Goal: Check status: Check status

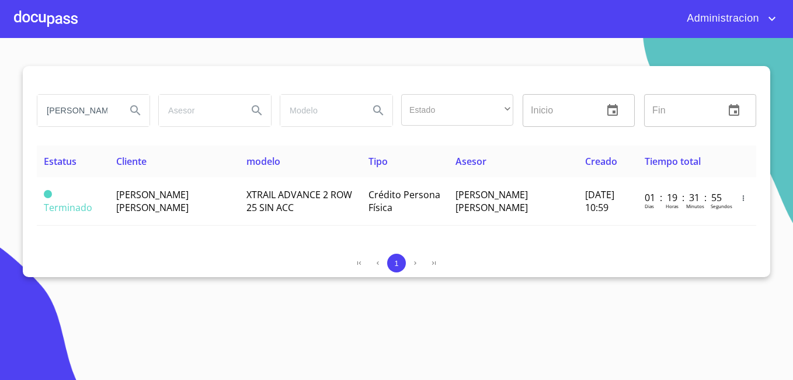
drag, startPoint x: 0, startPoint y: 0, endPoint x: 102, endPoint y: 106, distance: 147.0
click at [102, 106] on input "[PERSON_NAME]" at bounding box center [76, 111] width 79 height 32
type input "[PERSON_NAME] [PERSON_NAME]"
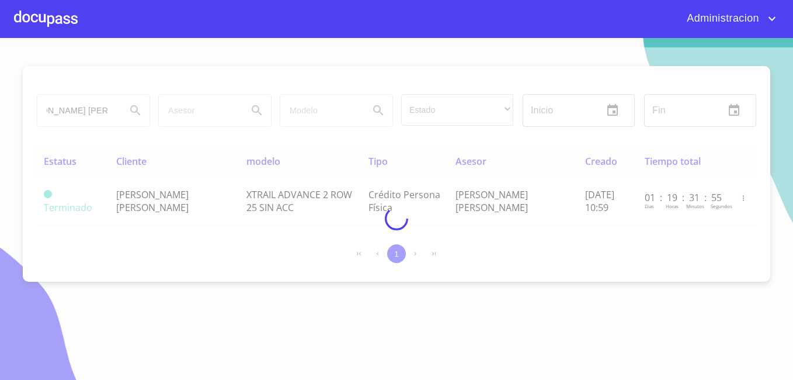
scroll to position [0, 0]
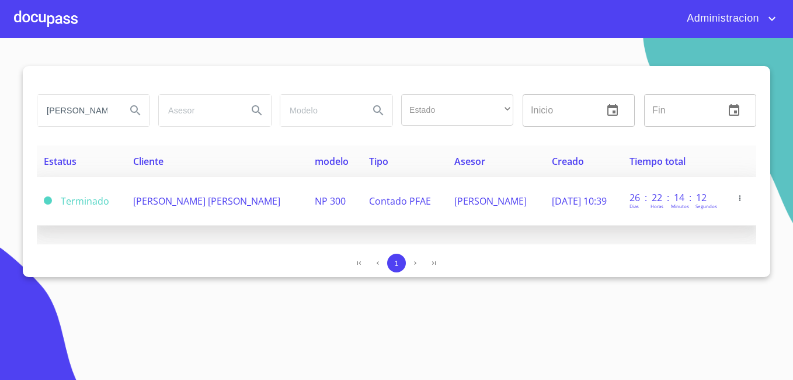
click at [225, 200] on span "[PERSON_NAME] [PERSON_NAME]" at bounding box center [206, 200] width 147 height 13
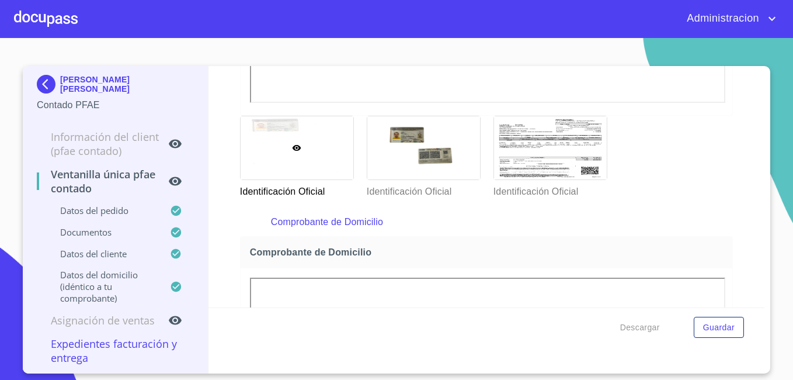
scroll to position [485, 0]
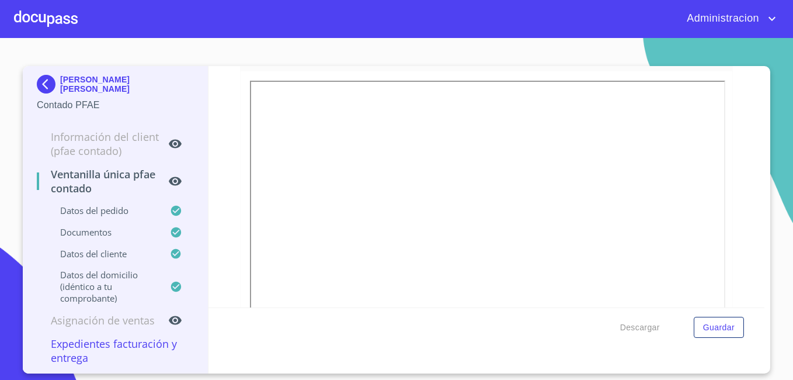
click at [54, 86] on img at bounding box center [48, 84] width 23 height 19
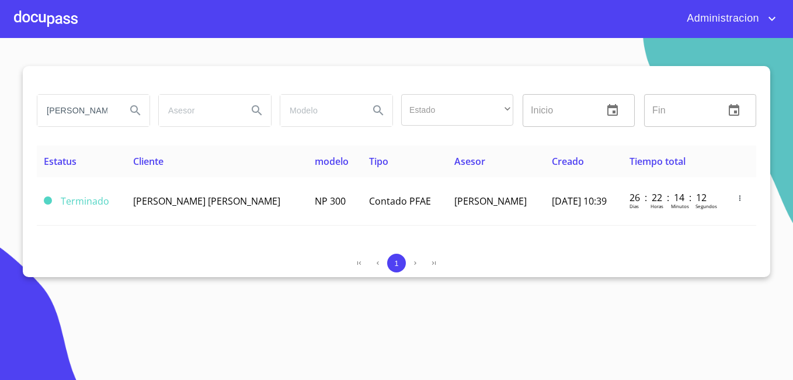
click at [85, 100] on input "[PERSON_NAME] [PERSON_NAME]" at bounding box center [76, 111] width 79 height 32
type input "[PERSON_NAME]"
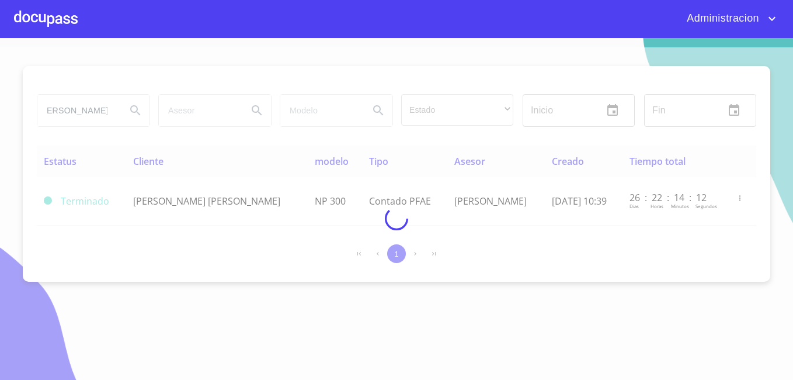
scroll to position [0, 0]
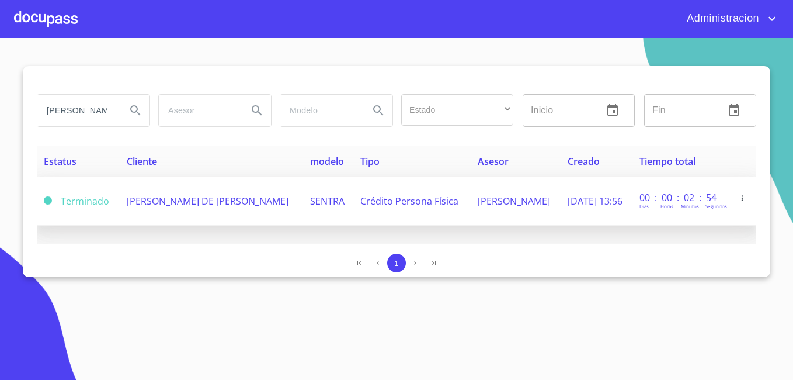
click at [127, 194] on span "[PERSON_NAME] DE [PERSON_NAME]" at bounding box center [208, 200] width 162 height 13
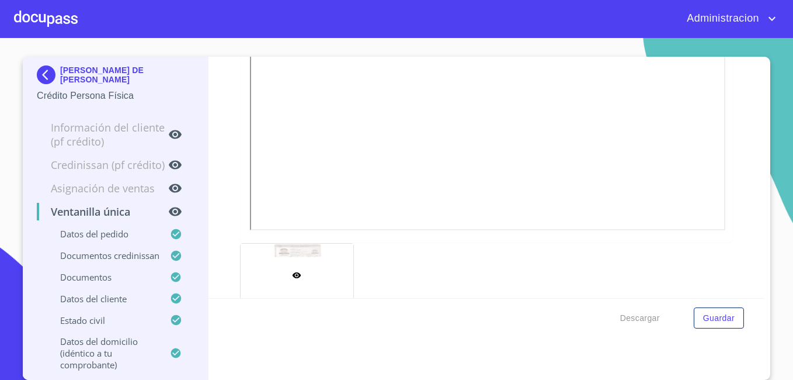
scroll to position [1027, 0]
